Goal: Download file/media

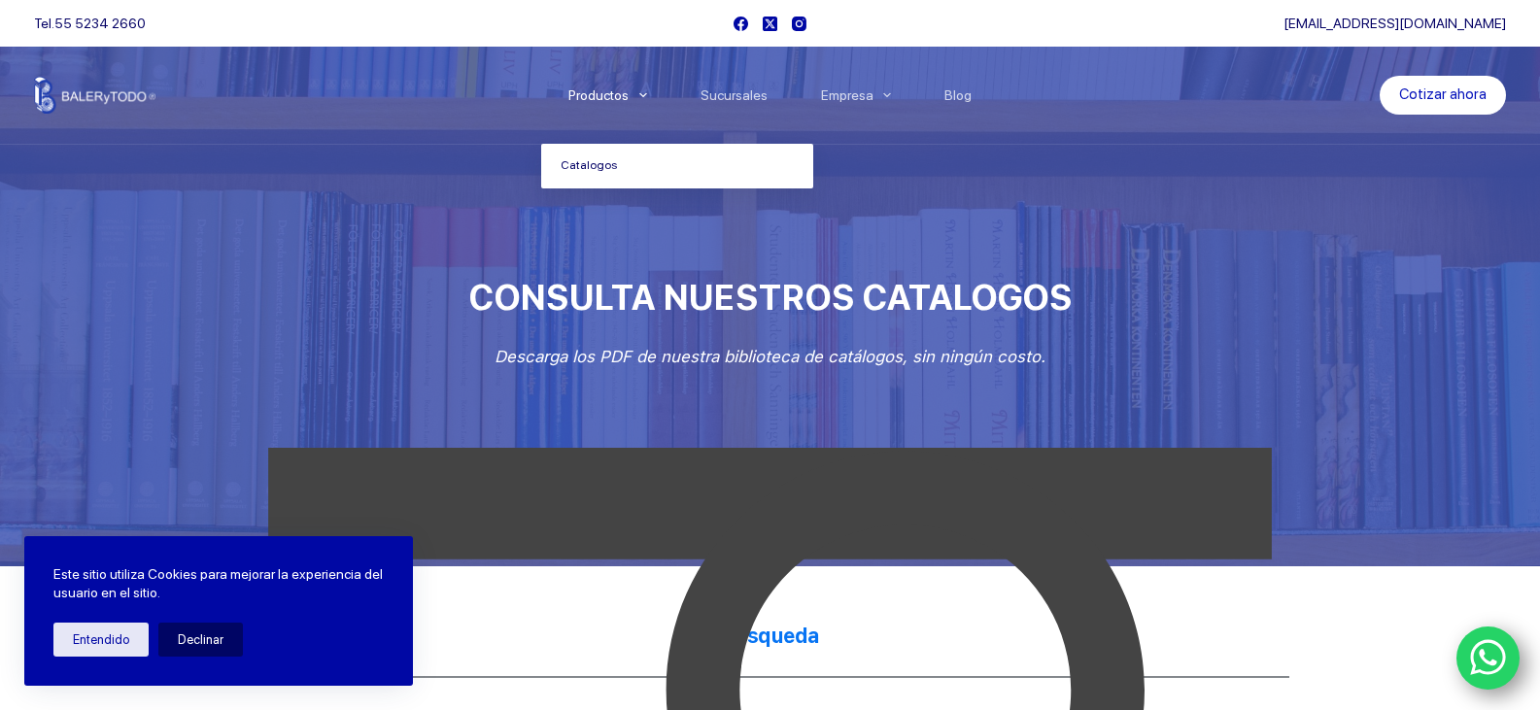
click at [641, 98] on span "Menu Principal" at bounding box center [642, 95] width 23 height 23
click at [653, 167] on link "Catalogos" at bounding box center [677, 166] width 272 height 45
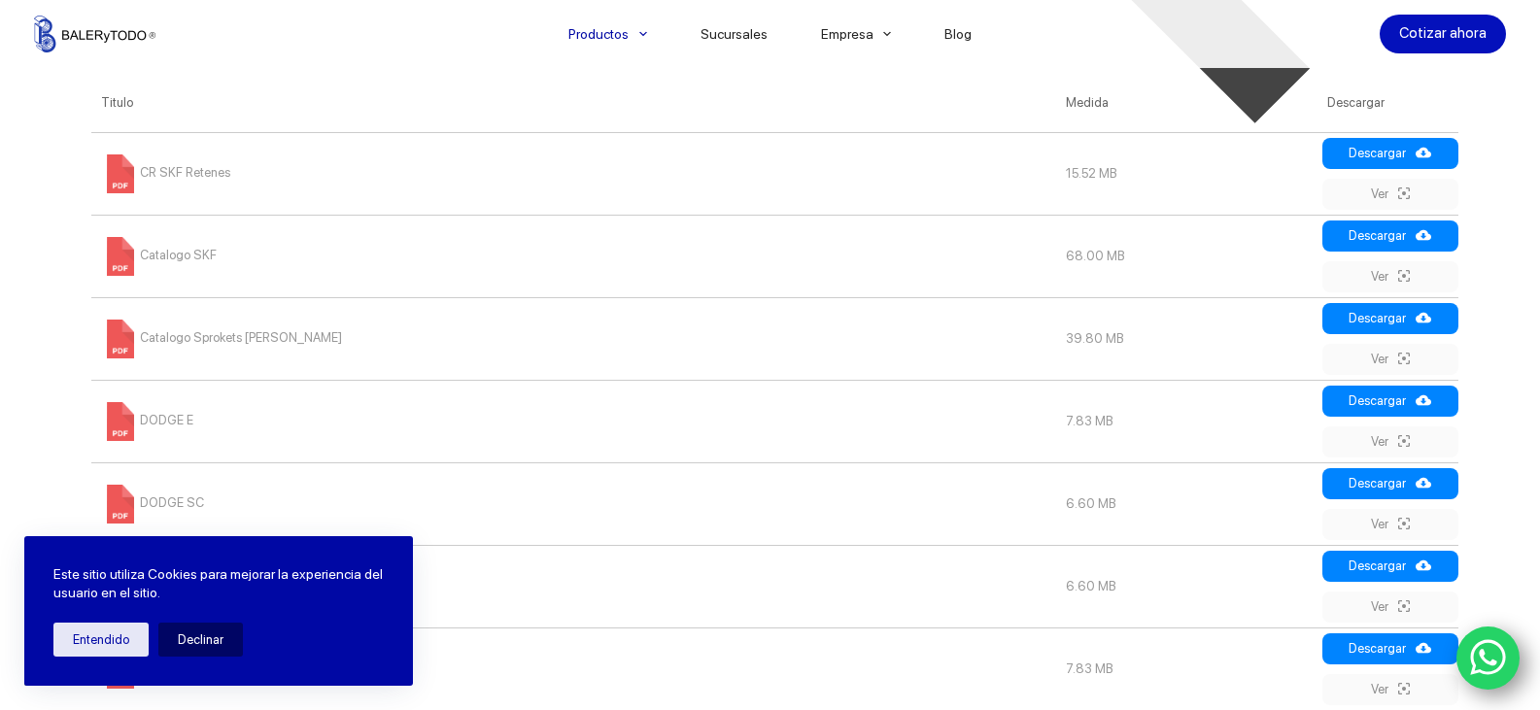
scroll to position [1069, 0]
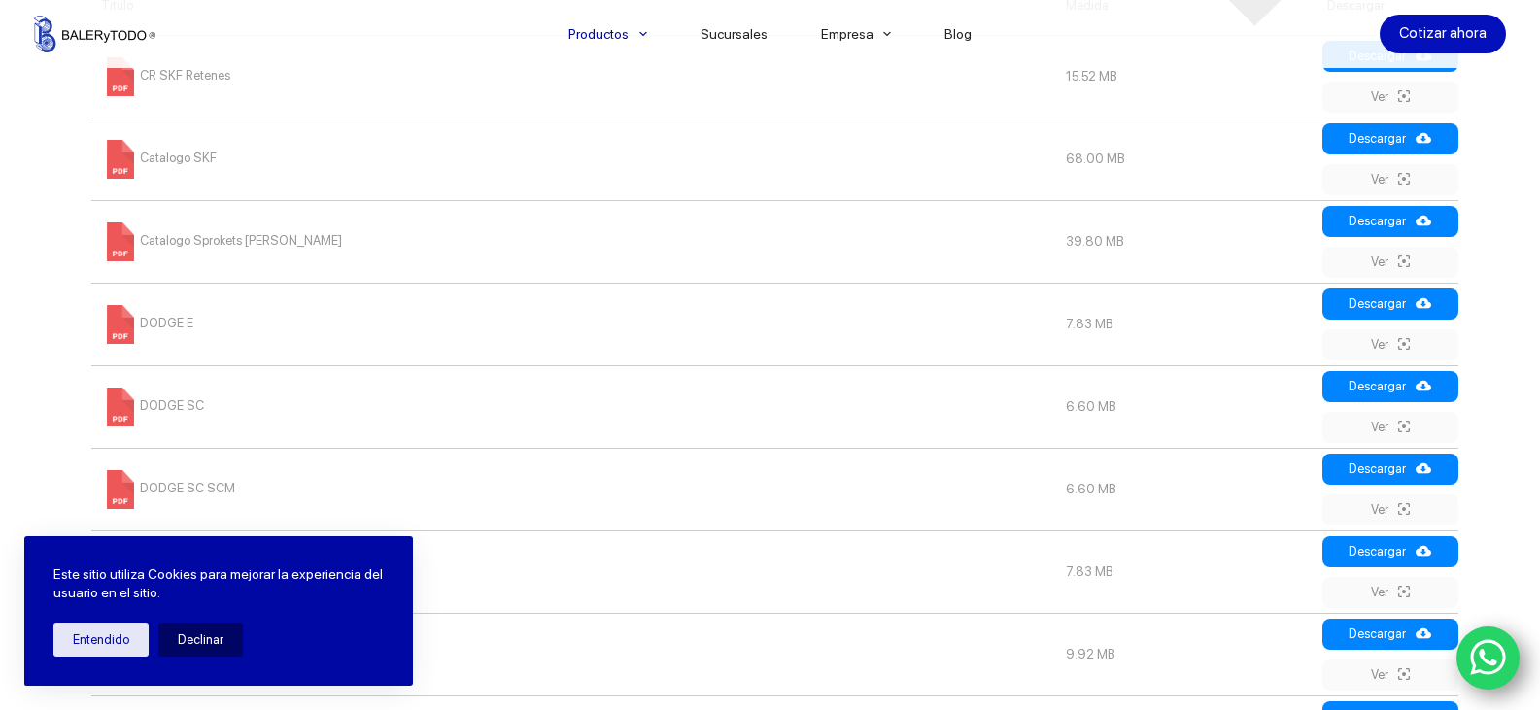
click at [129, 80] on span at bounding box center [120, 76] width 39 height 39
click at [101, 83] on span at bounding box center [120, 76] width 39 height 39
click at [173, 86] on td "CR SKF Retenes" at bounding box center [573, 76] width 964 height 83
click at [129, 77] on span at bounding box center [120, 76] width 39 height 39
click at [116, 80] on span at bounding box center [120, 76] width 39 height 39
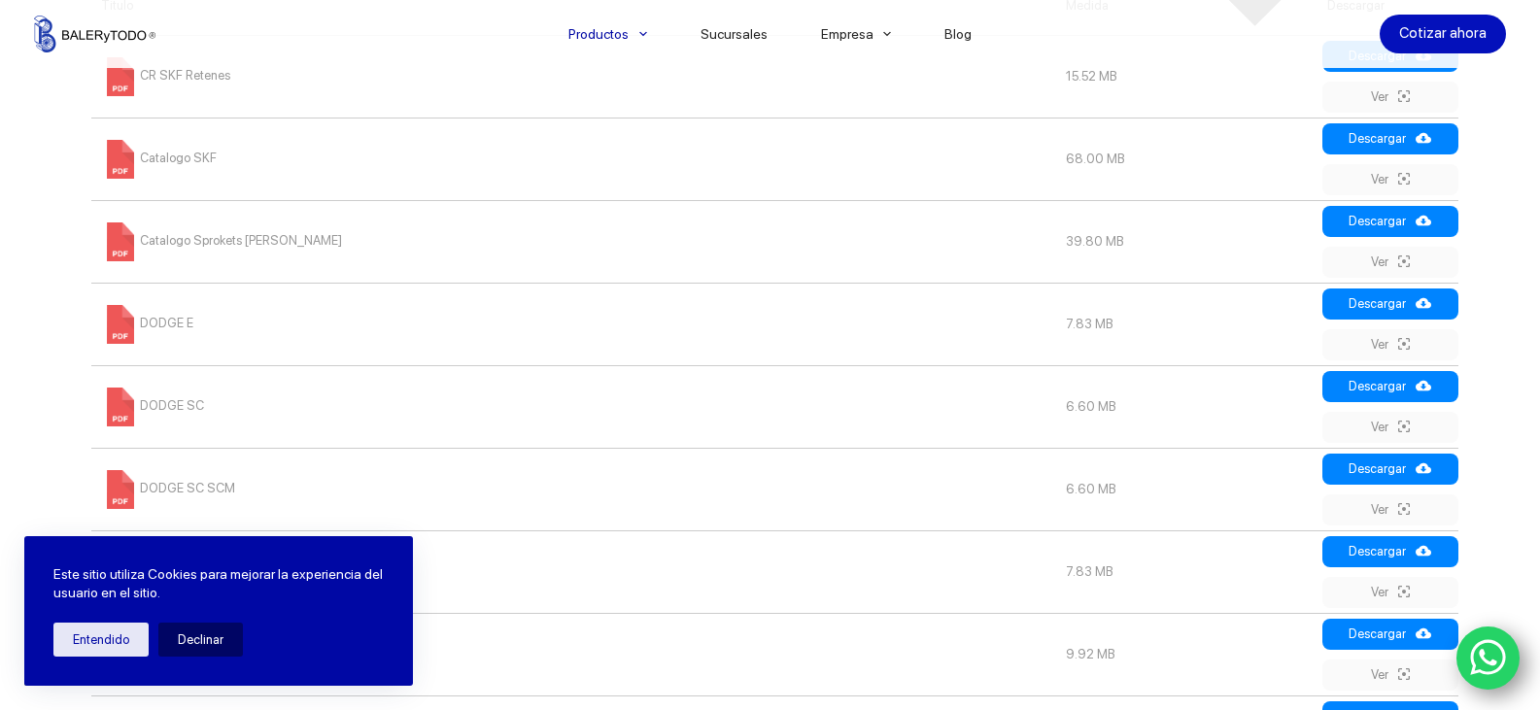
click at [124, 80] on span at bounding box center [120, 76] width 39 height 39
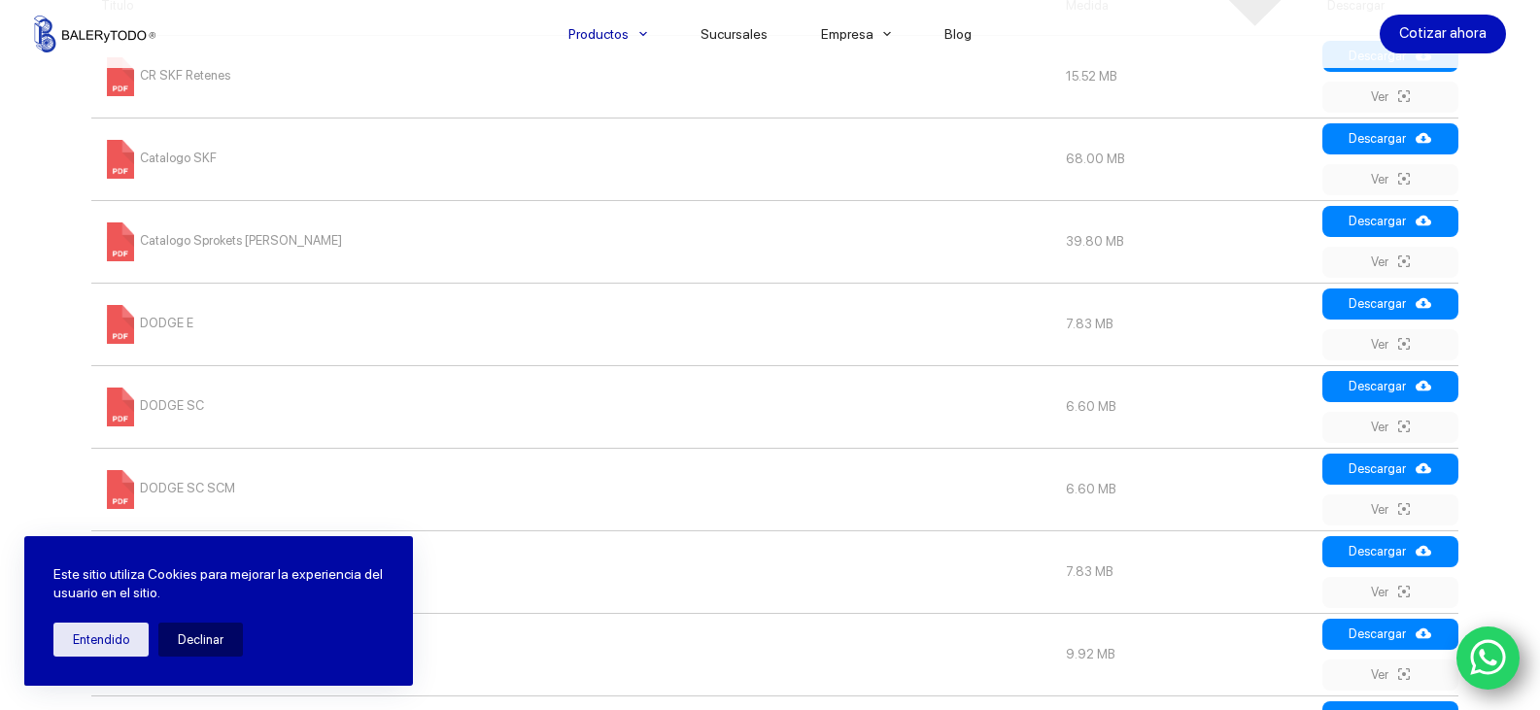
click at [309, 84] on td "CR SKF Retenes" at bounding box center [573, 76] width 964 height 83
click at [135, 63] on div at bounding box center [282, 34] width 497 height 68
click at [117, 85] on span at bounding box center [120, 76] width 39 height 39
